Goal: Find specific page/section: Find specific page/section

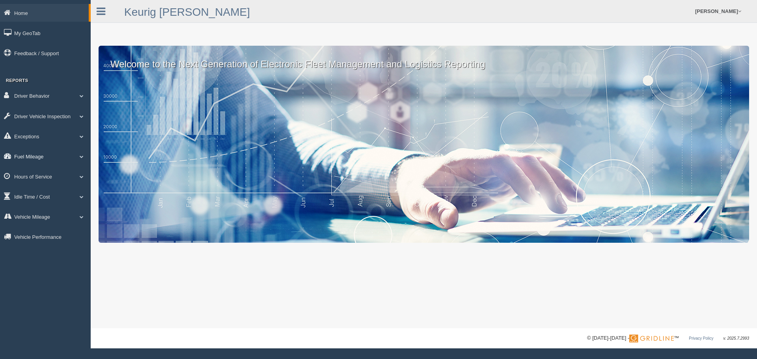
click at [31, 157] on link "Fuel Mileage" at bounding box center [45, 157] width 91 height 18
click at [34, 187] on link "Fuel Mileage" at bounding box center [51, 189] width 75 height 14
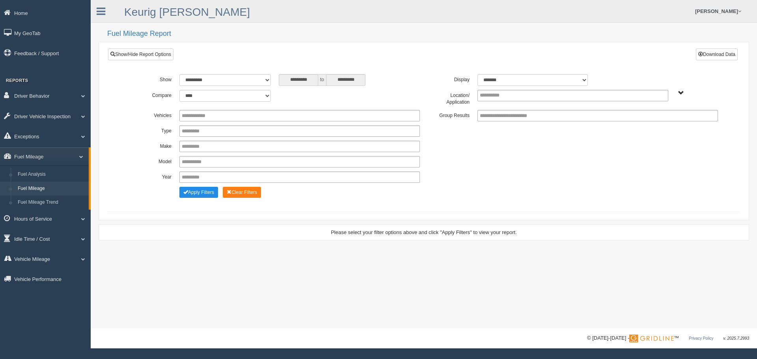
click at [683, 93] on span "Northlake - OTR" at bounding box center [681, 93] width 6 height 6
click at [657, 123] on button "Northlake - OTR" at bounding box center [654, 121] width 39 height 9
click at [200, 192] on button "Apply Filters" at bounding box center [198, 192] width 39 height 11
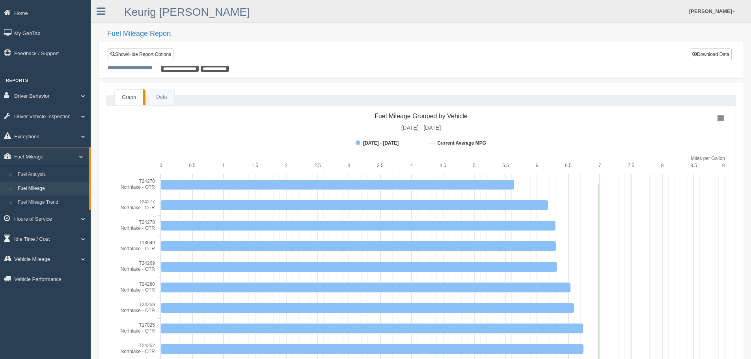
click at [41, 239] on link "Idle Time / Cost" at bounding box center [45, 239] width 91 height 18
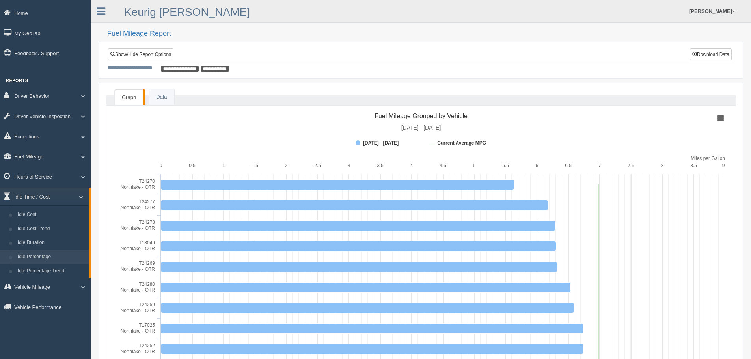
click at [42, 257] on link "Idle Percentage" at bounding box center [51, 257] width 75 height 14
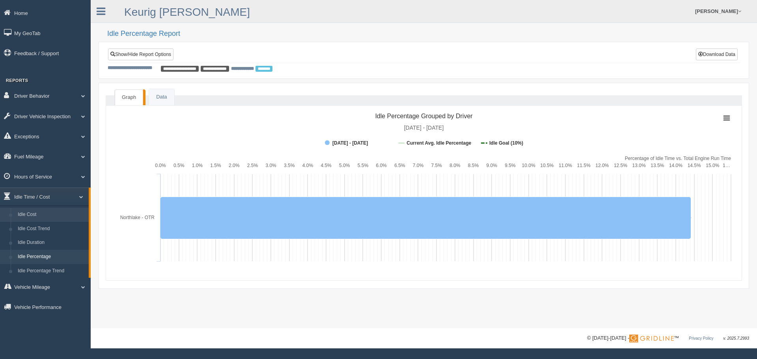
click at [33, 214] on link "Idle Cost" at bounding box center [51, 215] width 75 height 14
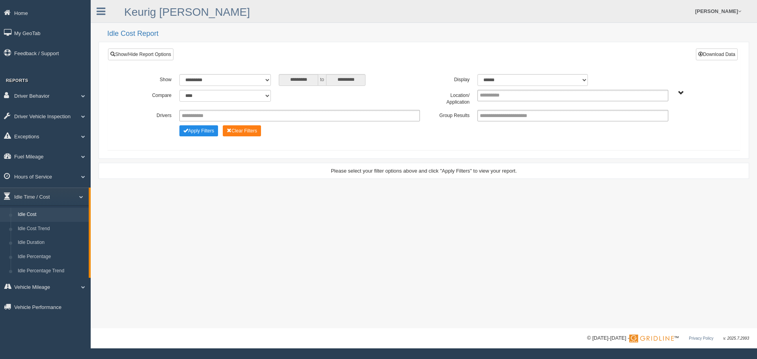
click at [681, 93] on span "Northlake - OTR" at bounding box center [681, 93] width 6 height 6
click at [654, 123] on button "Northlake - OTR" at bounding box center [654, 121] width 39 height 9
click at [207, 132] on button "Apply Filters" at bounding box center [198, 130] width 39 height 11
